Goal: Information Seeking & Learning: Learn about a topic

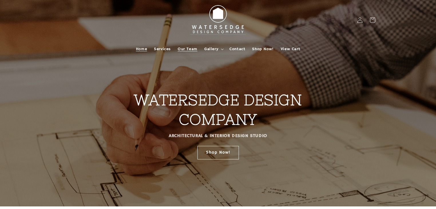
click at [190, 48] on span "Our Team" at bounding box center [188, 48] width 20 height 5
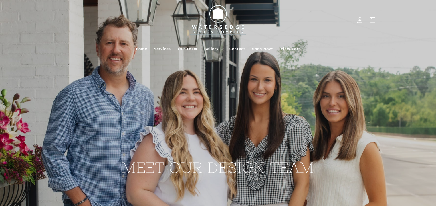
click at [266, 47] on span "Shop Now!" at bounding box center [262, 48] width 21 height 5
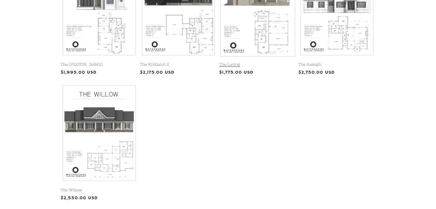
scroll to position [321, 0]
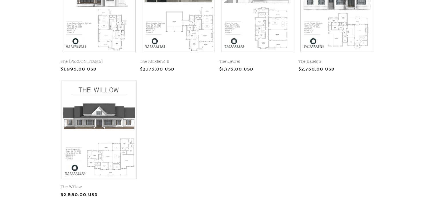
click at [105, 184] on link "The Willow" at bounding box center [99, 186] width 77 height 5
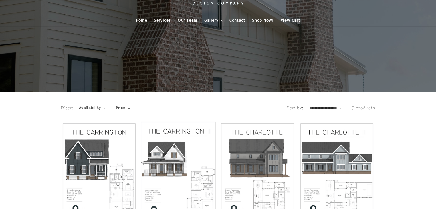
scroll to position [0, 0]
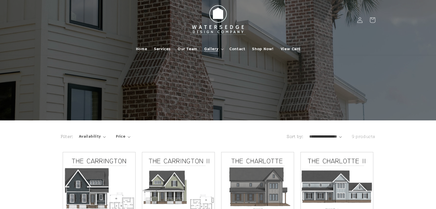
click at [222, 49] on icon at bounding box center [222, 49] width 3 height 2
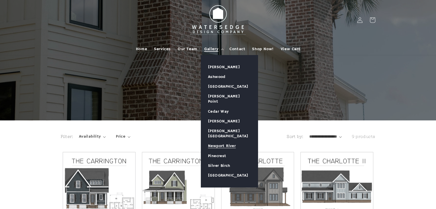
click at [231, 141] on link "Newport River" at bounding box center [229, 146] width 57 height 10
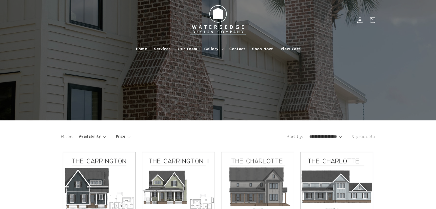
click at [211, 49] on span "Gallery" at bounding box center [211, 48] width 14 height 5
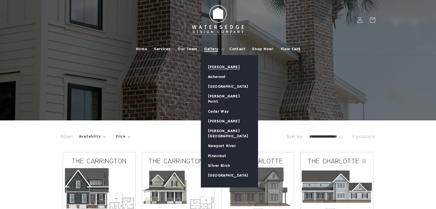
click at [220, 67] on link "[PERSON_NAME]" at bounding box center [229, 67] width 57 height 10
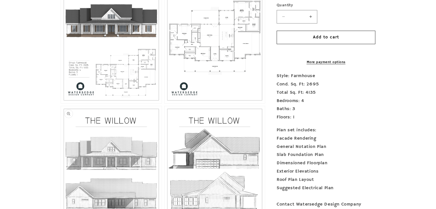
scroll to position [298, 0]
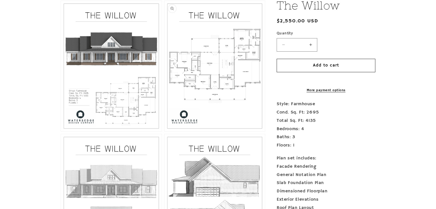
click at [165, 131] on button "Open media 3 in modal" at bounding box center [165, 131] width 0 height 0
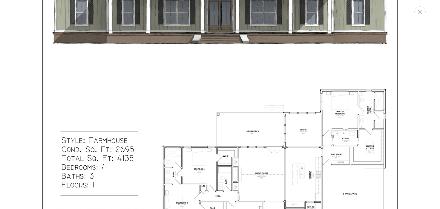
scroll to position [247, 0]
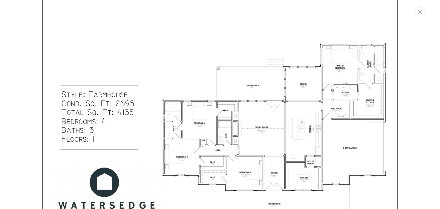
click at [258, 135] on img "Media gallery" at bounding box center [219, 1] width 377 height 487
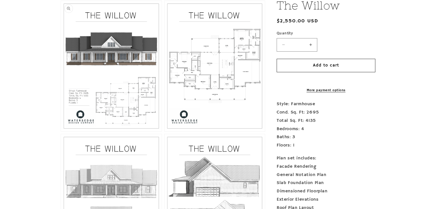
click at [61, 131] on button "Open media 2 in modal" at bounding box center [61, 131] width 0 height 0
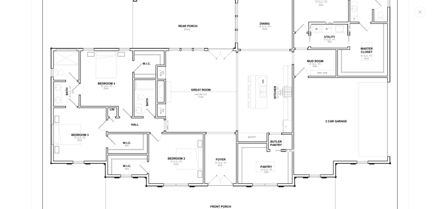
scroll to position [1134, 0]
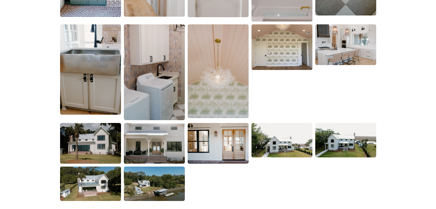
scroll to position [1076, 0]
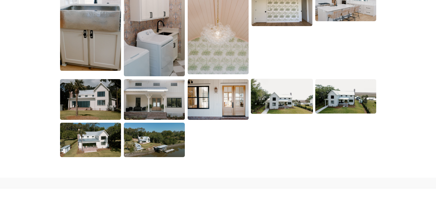
click at [292, 95] on img at bounding box center [282, 96] width 62 height 35
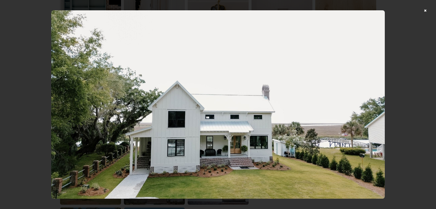
scroll to position [957, 0]
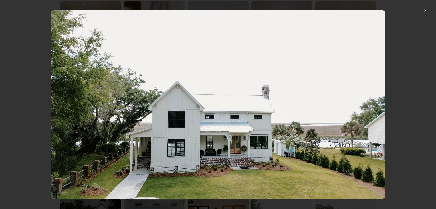
click at [430, 9] on div at bounding box center [218, 104] width 436 height 209
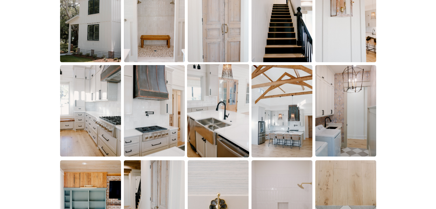
scroll to position [773, 0]
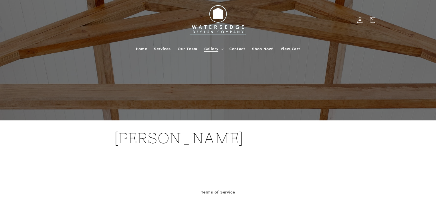
click at [220, 48] on summary "Gallery" at bounding box center [213, 49] width 25 height 12
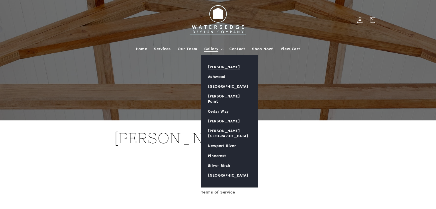
click at [218, 76] on link "Ashwood" at bounding box center [229, 77] width 57 height 10
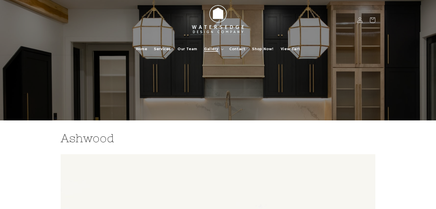
click at [224, 48] on summary "Gallery" at bounding box center [213, 49] width 25 height 12
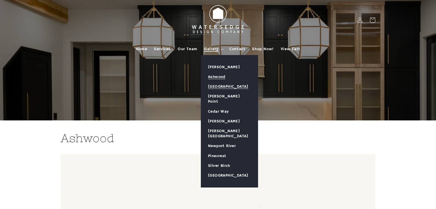
click at [222, 86] on link "[GEOGRAPHIC_DATA]" at bounding box center [229, 87] width 57 height 10
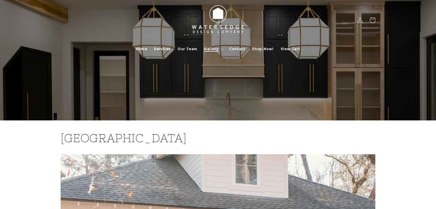
click at [221, 49] on icon at bounding box center [222, 49] width 3 height 2
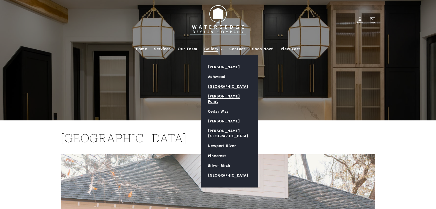
click at [212, 96] on link "[PERSON_NAME] Point" at bounding box center [229, 98] width 57 height 15
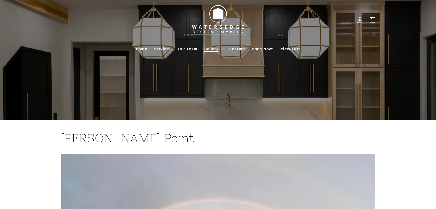
click at [220, 49] on summary "Gallery" at bounding box center [213, 49] width 25 height 12
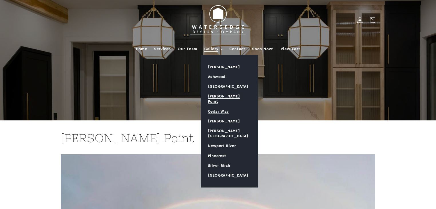
click at [217, 106] on link "Cedar Way" at bounding box center [229, 111] width 57 height 10
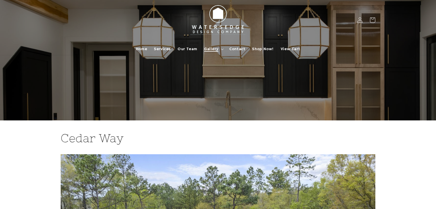
click at [221, 49] on icon at bounding box center [222, 49] width 3 height 2
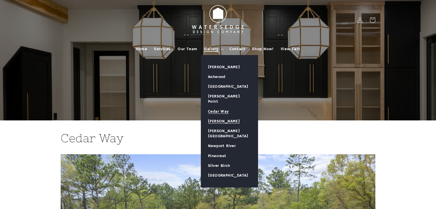
click at [220, 116] on link "[PERSON_NAME]" at bounding box center [229, 121] width 57 height 10
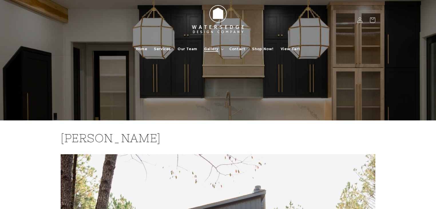
click at [224, 48] on summary "Gallery" at bounding box center [213, 49] width 25 height 12
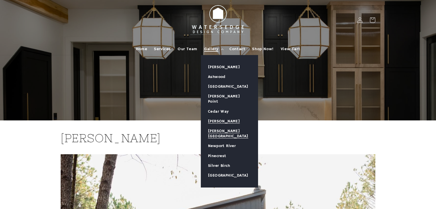
click at [220, 126] on link "[PERSON_NAME][GEOGRAPHIC_DATA]" at bounding box center [229, 133] width 57 height 15
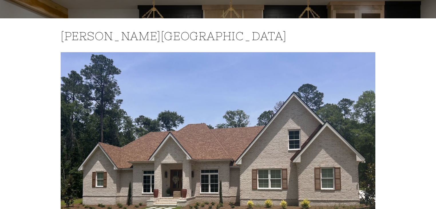
scroll to position [23, 0]
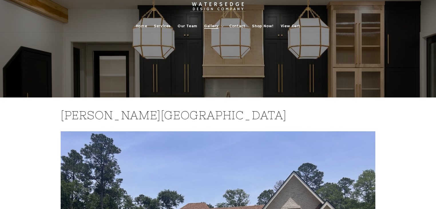
click at [223, 27] on icon at bounding box center [222, 26] width 3 height 2
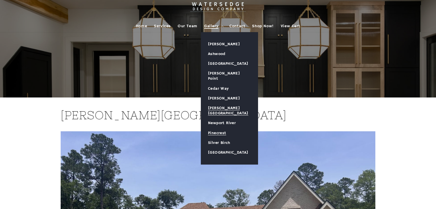
click at [221, 128] on link "Pinecrest" at bounding box center [229, 133] width 57 height 10
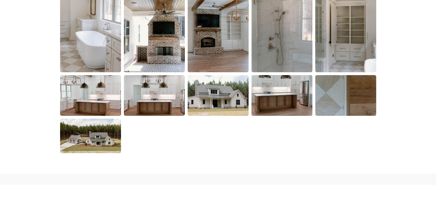
scroll to position [985, 0]
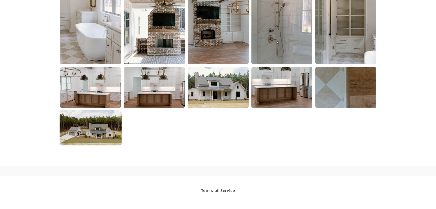
click at [97, 130] on img at bounding box center [90, 127] width 62 height 35
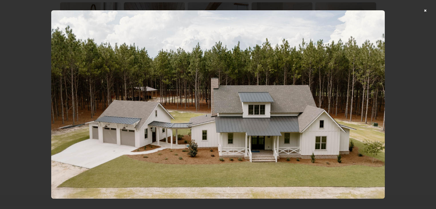
scroll to position [945, 0]
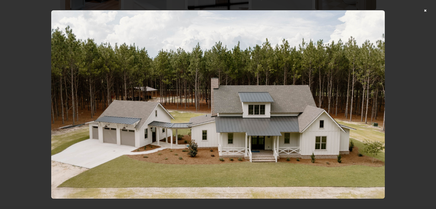
click at [430, 11] on div at bounding box center [218, 104] width 436 height 209
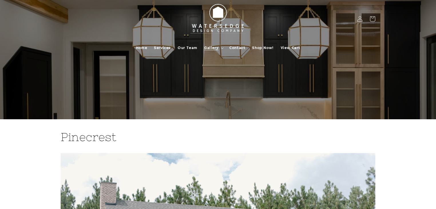
scroll to position [0, 0]
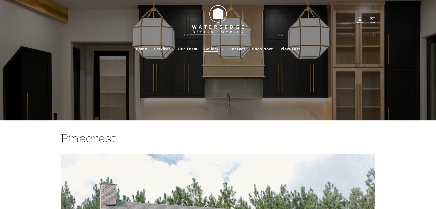
click at [222, 48] on icon at bounding box center [222, 49] width 3 height 2
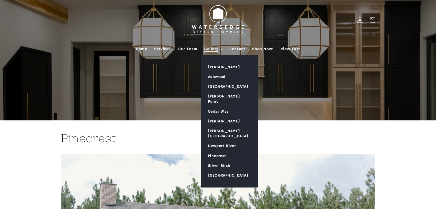
click at [220, 161] on link "Silver Birch" at bounding box center [229, 166] width 57 height 10
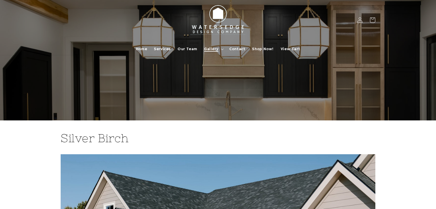
click at [222, 49] on icon at bounding box center [222, 49] width 3 height 2
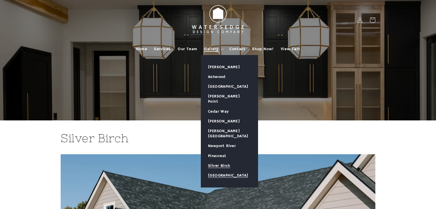
click at [228, 170] on link "[GEOGRAPHIC_DATA]" at bounding box center [229, 175] width 57 height 10
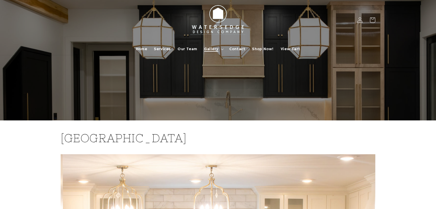
click at [221, 48] on icon at bounding box center [222, 49] width 3 height 2
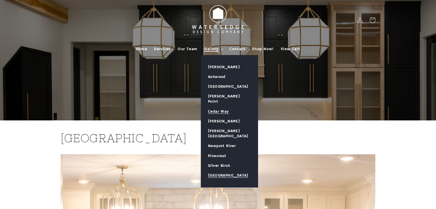
click at [220, 106] on link "Cedar Way" at bounding box center [229, 111] width 57 height 10
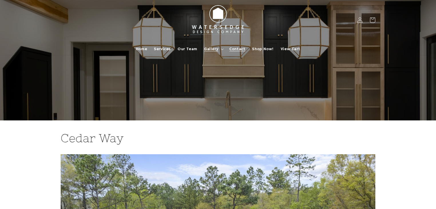
click at [239, 48] on span "Contact" at bounding box center [238, 48] width 16 height 5
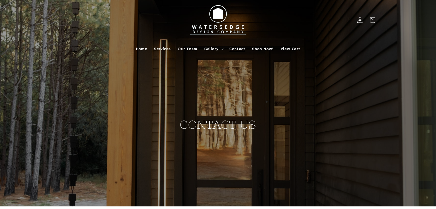
drag, startPoint x: 183, startPoint y: 90, endPoint x: 184, endPoint y: 85, distance: 4.7
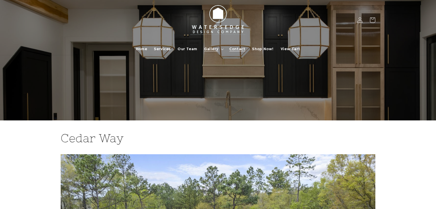
click at [238, 50] on span "Contact" at bounding box center [238, 48] width 16 height 5
click at [260, 48] on span "Shop Now!" at bounding box center [262, 48] width 21 height 5
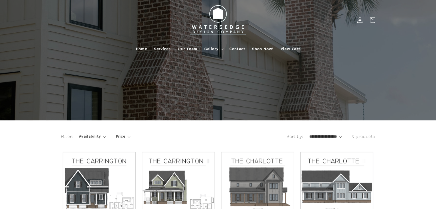
click at [189, 47] on span "Our Team" at bounding box center [188, 48] width 20 height 5
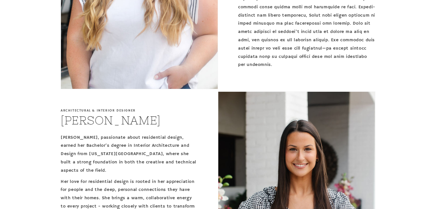
scroll to position [893, 0]
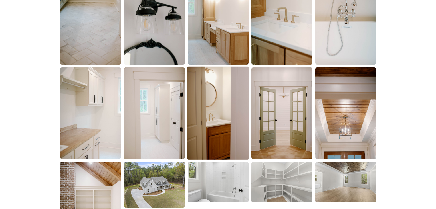
scroll to position [664, 0]
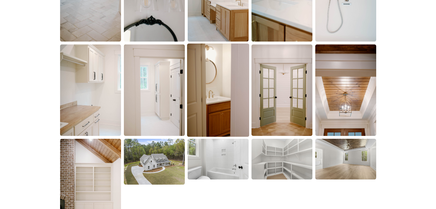
click at [218, 114] on img at bounding box center [218, 89] width 62 height 93
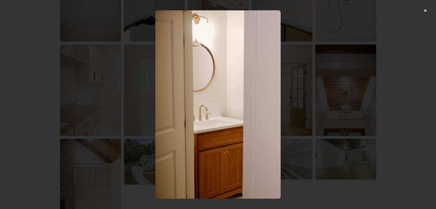
click at [429, 10] on div at bounding box center [218, 104] width 436 height 209
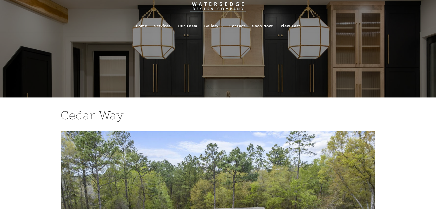
scroll to position [0, 0]
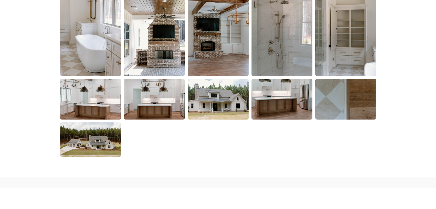
scroll to position [962, 0]
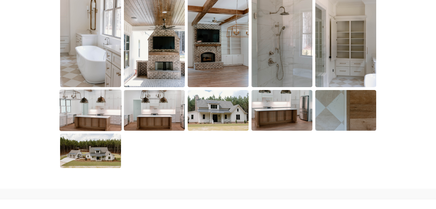
click at [93, 119] on img at bounding box center [90, 111] width 62 height 42
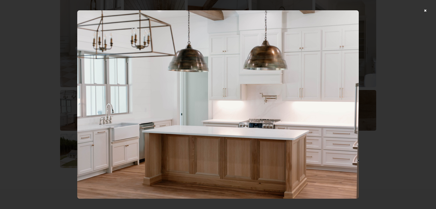
click at [428, 11] on div at bounding box center [218, 104] width 436 height 209
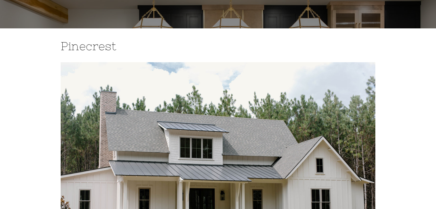
scroll to position [92, 0]
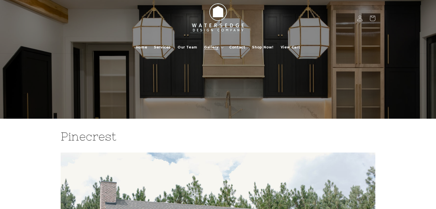
scroll to position [0, 0]
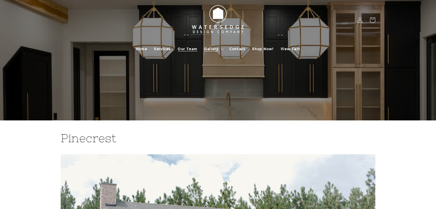
click at [189, 50] on span "Our Team" at bounding box center [188, 48] width 20 height 5
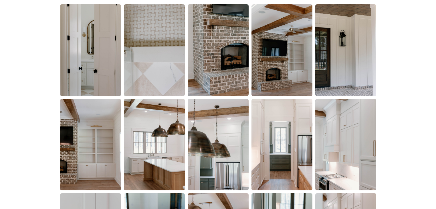
scroll to position [389, 0]
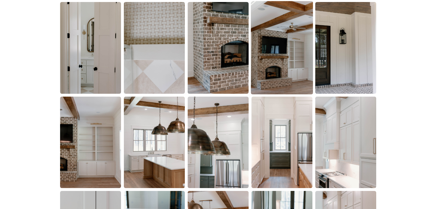
click at [260, 66] on img at bounding box center [282, 47] width 62 height 93
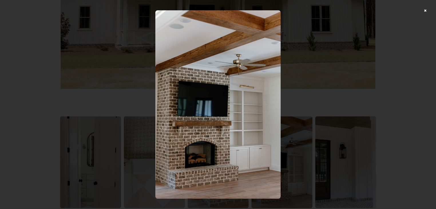
scroll to position [275, 0]
click at [429, 10] on div at bounding box center [218, 104] width 436 height 209
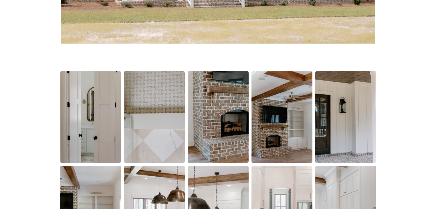
scroll to position [321, 0]
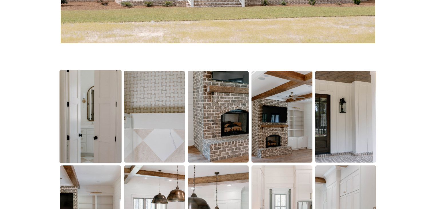
click at [105, 136] on img at bounding box center [90, 116] width 62 height 93
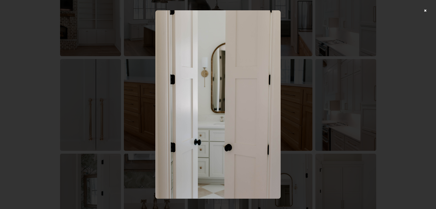
scroll to position [527, 0]
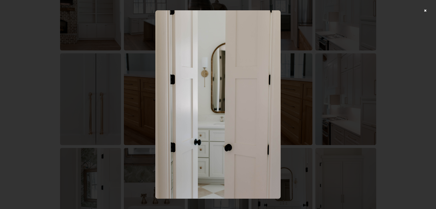
click at [429, 11] on div at bounding box center [218, 104] width 436 height 209
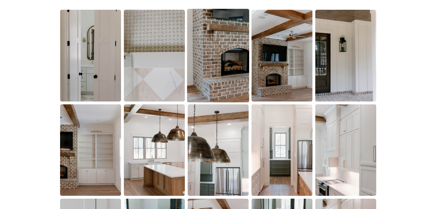
scroll to position [389, 0]
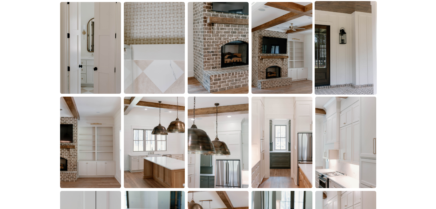
click at [333, 66] on img at bounding box center [346, 47] width 62 height 93
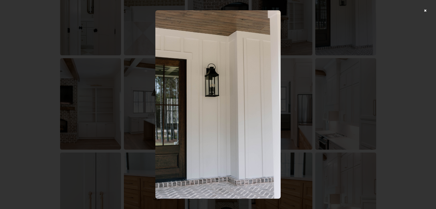
scroll to position [435, 0]
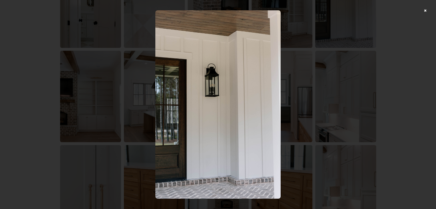
click at [427, 9] on div at bounding box center [218, 104] width 436 height 209
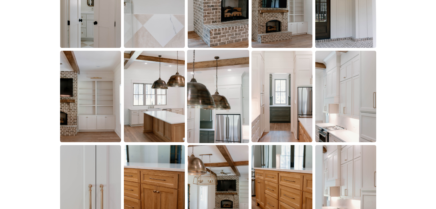
click at [208, 124] on img at bounding box center [218, 96] width 62 height 93
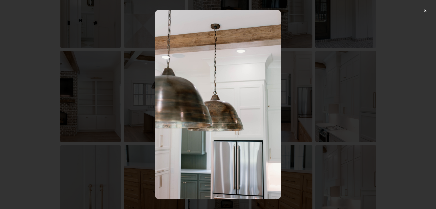
click at [429, 9] on div at bounding box center [218, 104] width 436 height 209
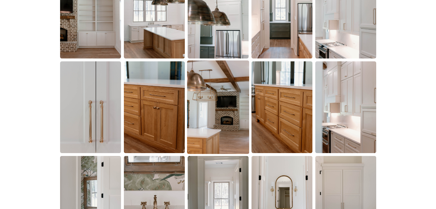
scroll to position [527, 0]
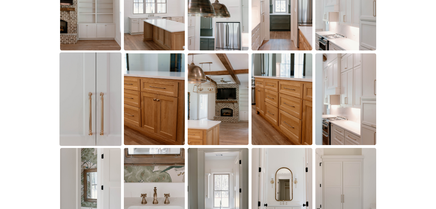
click at [96, 110] on img at bounding box center [90, 98] width 62 height 93
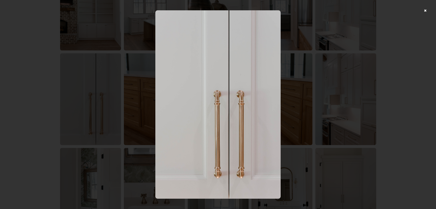
click at [432, 11] on div at bounding box center [218, 104] width 436 height 209
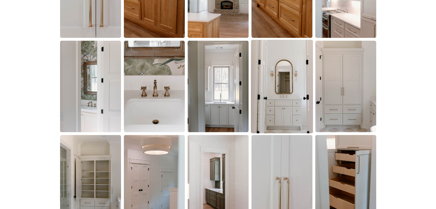
scroll to position [641, 0]
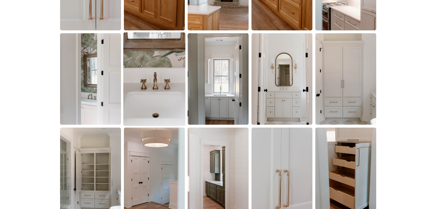
click at [163, 82] on img at bounding box center [154, 78] width 62 height 93
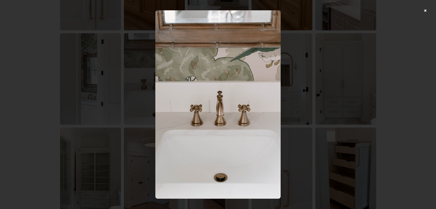
click at [428, 11] on div at bounding box center [218, 104] width 436 height 209
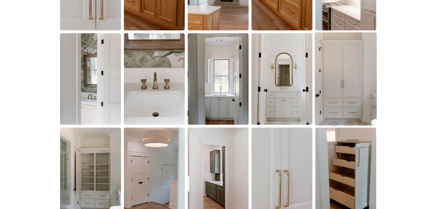
click at [331, 91] on img at bounding box center [346, 78] width 62 height 93
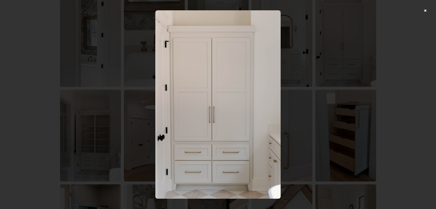
scroll to position [687, 0]
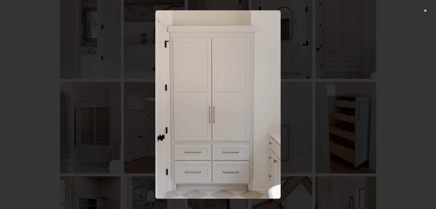
click at [428, 10] on div at bounding box center [218, 104] width 436 height 209
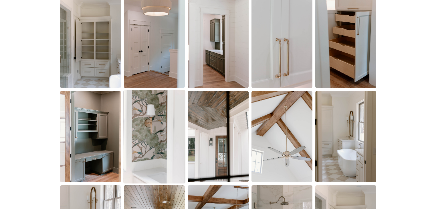
scroll to position [779, 0]
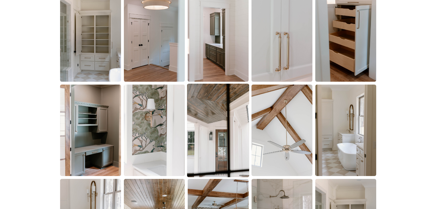
click at [216, 152] on img at bounding box center [218, 130] width 62 height 93
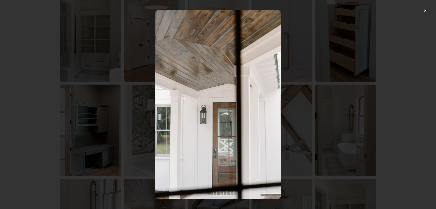
click at [428, 10] on div at bounding box center [218, 104] width 436 height 209
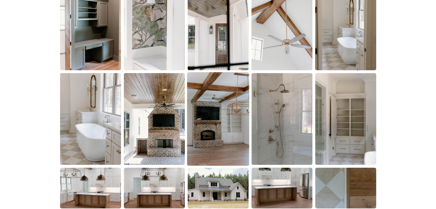
scroll to position [893, 0]
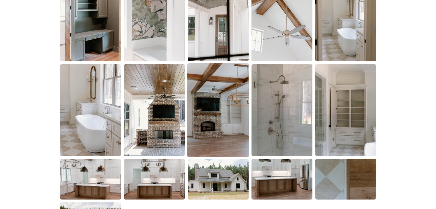
click at [234, 130] on img at bounding box center [218, 109] width 62 height 93
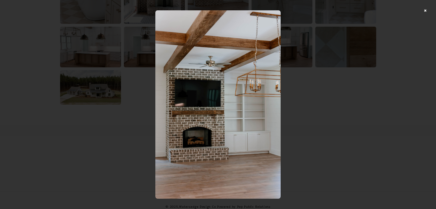
scroll to position [1030, 0]
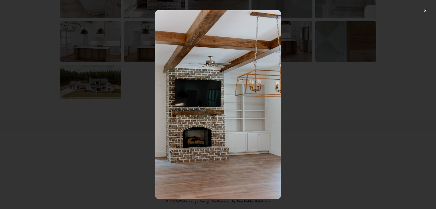
click at [427, 11] on div at bounding box center [218, 104] width 436 height 209
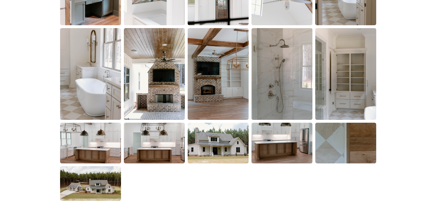
scroll to position [922, 0]
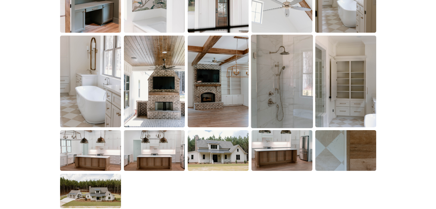
click at [277, 102] on img at bounding box center [282, 81] width 62 height 93
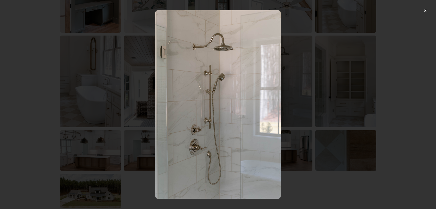
click at [428, 11] on div at bounding box center [218, 104] width 436 height 209
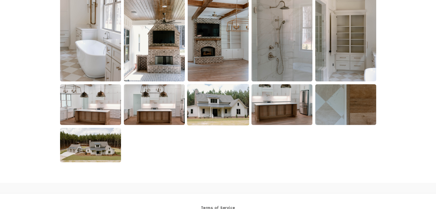
scroll to position [967, 0]
click at [332, 112] on img at bounding box center [346, 105] width 62 height 42
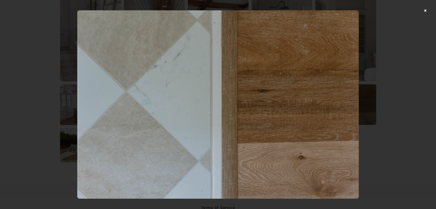
click at [429, 11] on div at bounding box center [218, 104] width 436 height 209
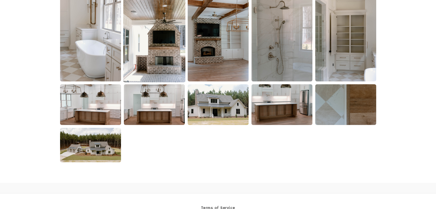
click at [151, 67] on img at bounding box center [154, 35] width 62 height 93
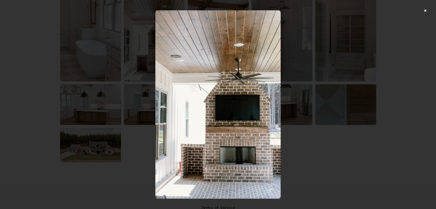
click at [429, 9] on div at bounding box center [218, 104] width 436 height 209
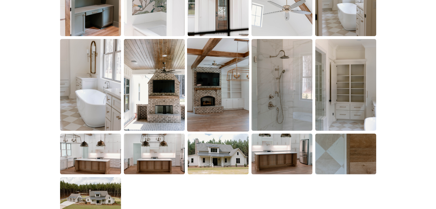
scroll to position [945, 0]
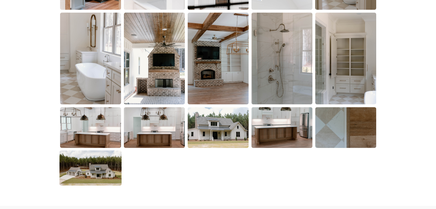
click at [99, 162] on img at bounding box center [90, 167] width 62 height 35
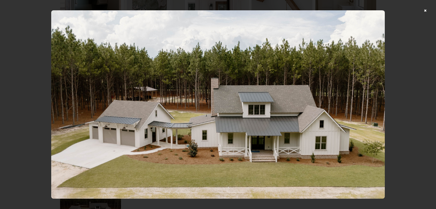
scroll to position [899, 0]
click at [429, 9] on div at bounding box center [218, 104] width 436 height 209
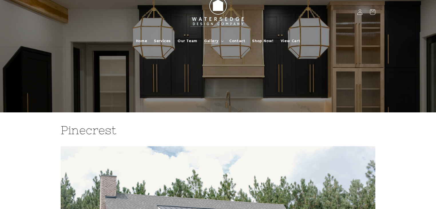
scroll to position [0, 0]
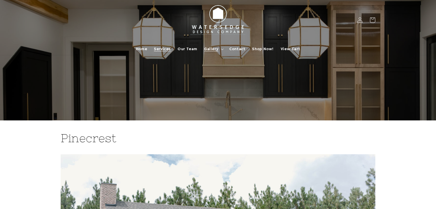
click at [162, 48] on span "Services" at bounding box center [162, 48] width 17 height 5
